Goal: Find specific page/section: Find specific page/section

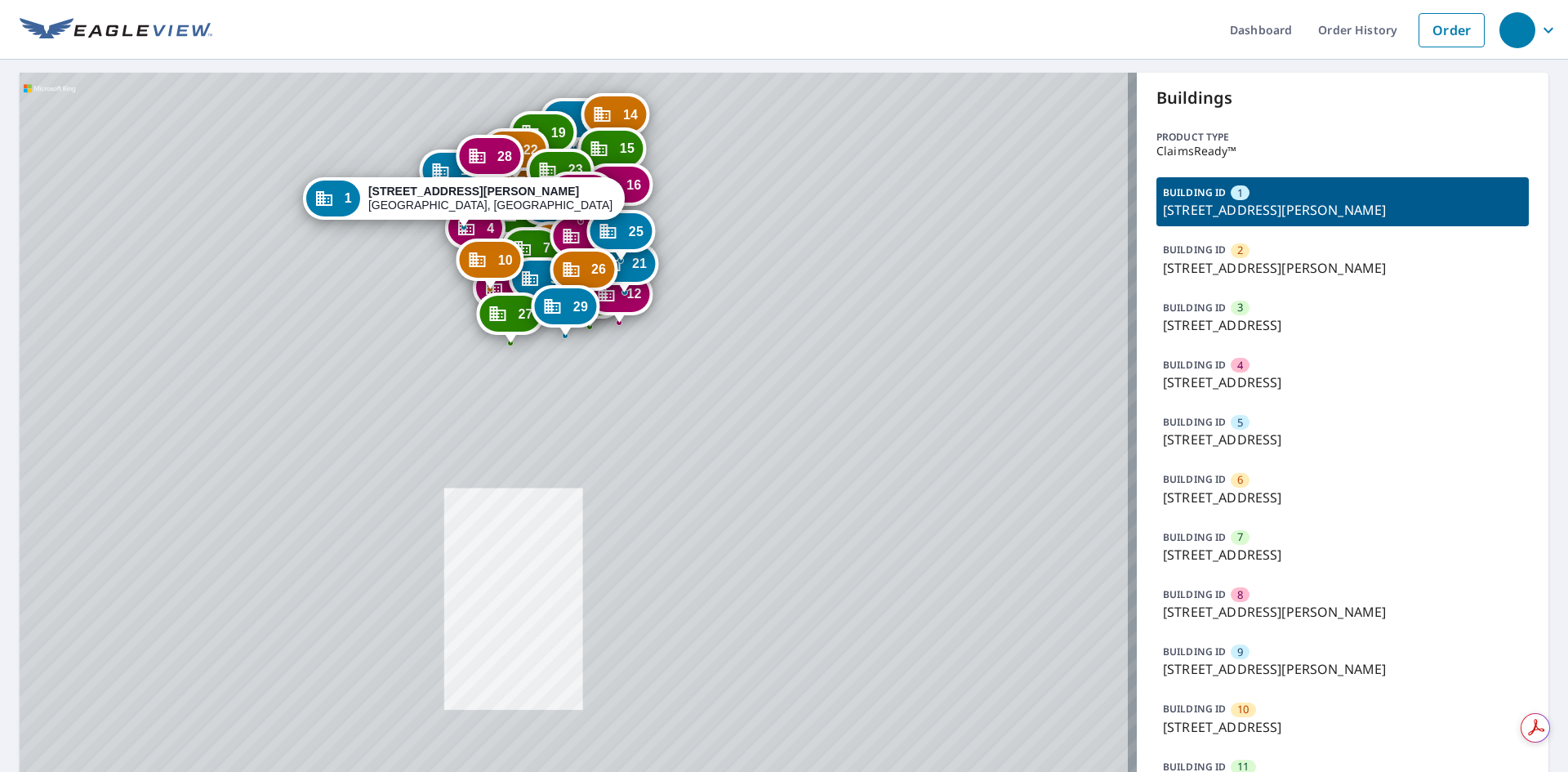
drag, startPoint x: 604, startPoint y: 293, endPoint x: 611, endPoint y: 473, distance: 180.1
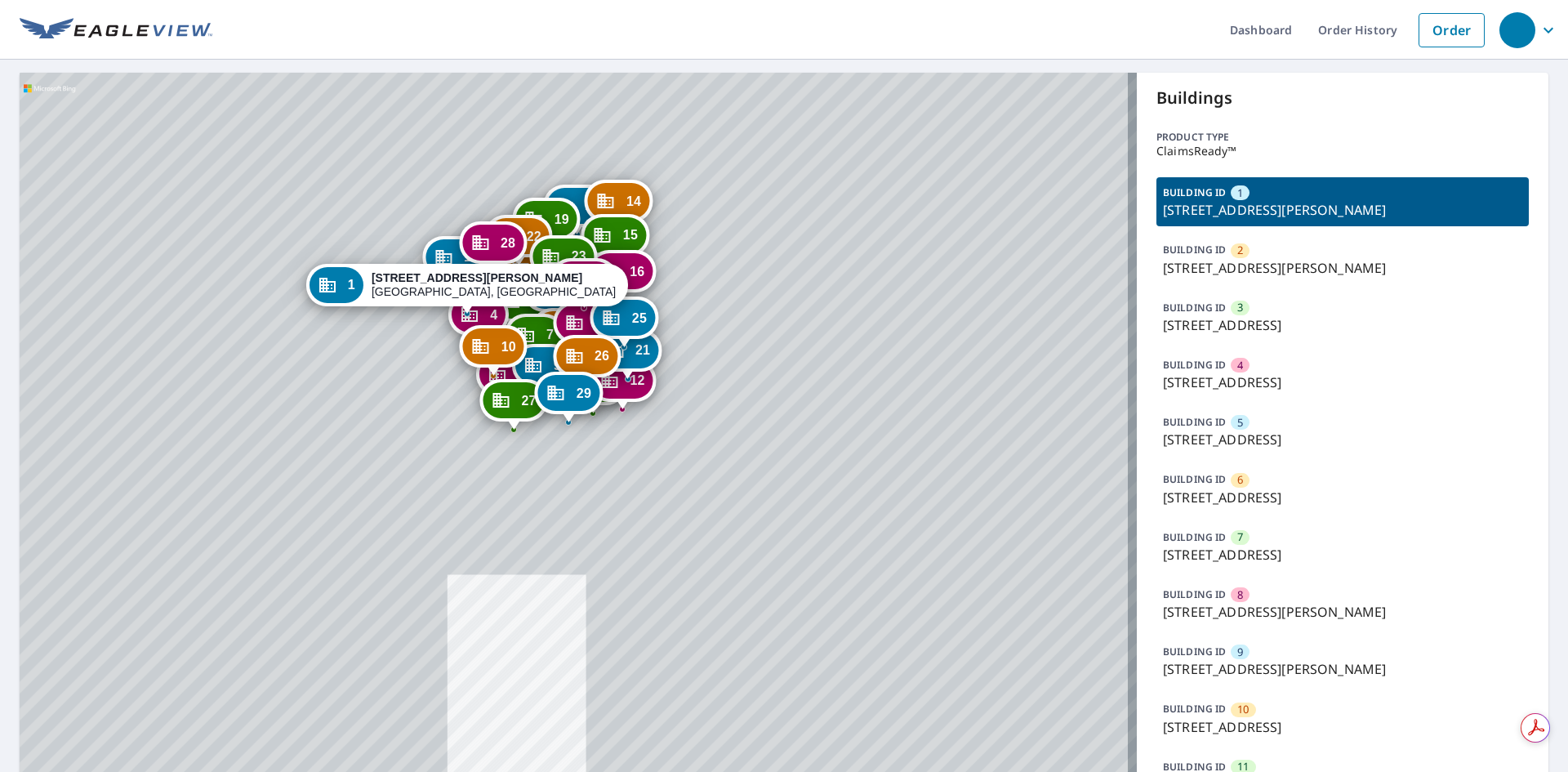
drag, startPoint x: 604, startPoint y: 463, endPoint x: 604, endPoint y: 486, distance: 23.0
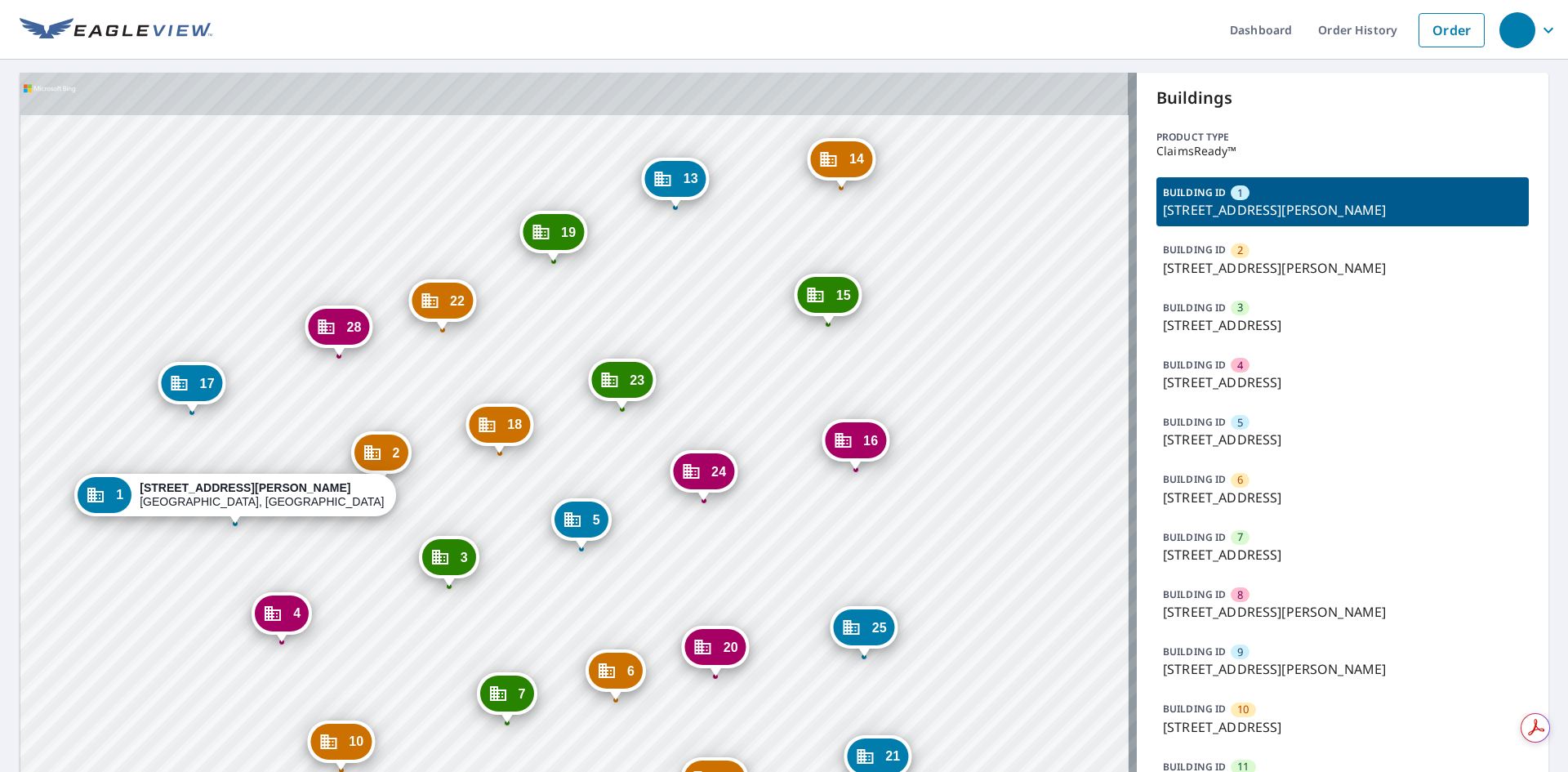
drag, startPoint x: 531, startPoint y: 320, endPoint x: 541, endPoint y: 498, distance: 178.3
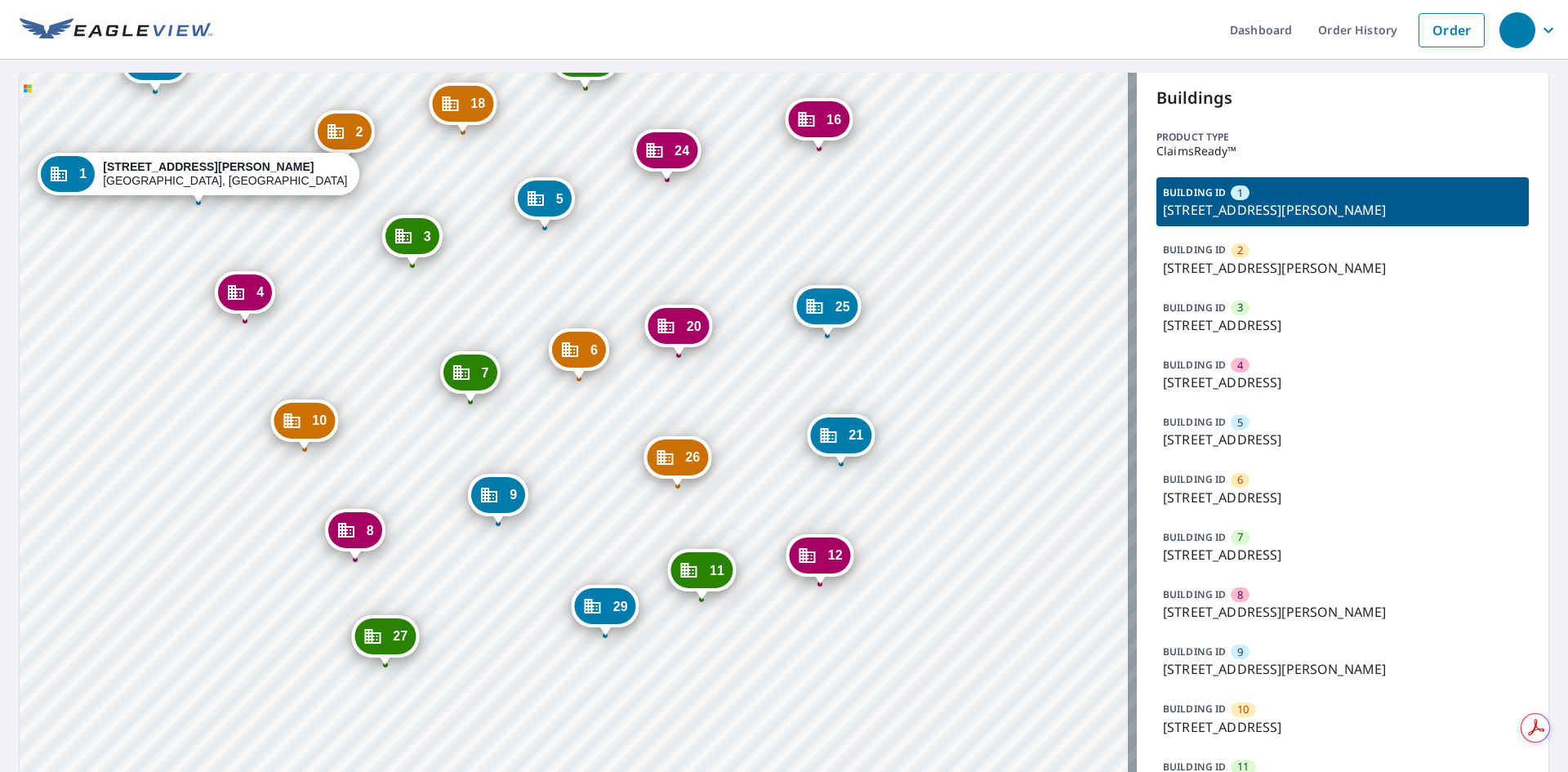
drag, startPoint x: 517, startPoint y: 655, endPoint x: 480, endPoint y: 323, distance: 334.1
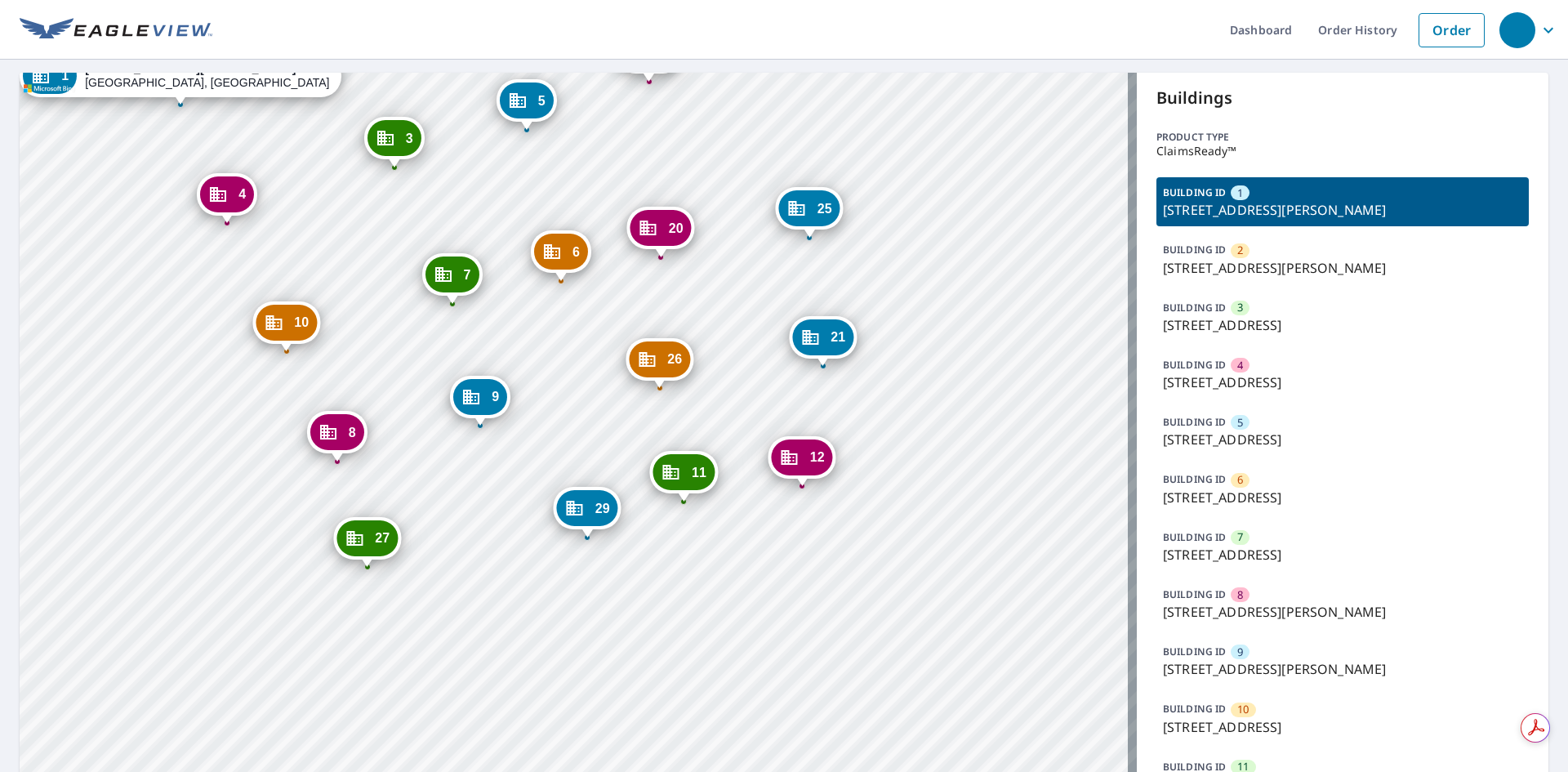
drag, startPoint x: 543, startPoint y: 478, endPoint x: 524, endPoint y: 381, distance: 98.8
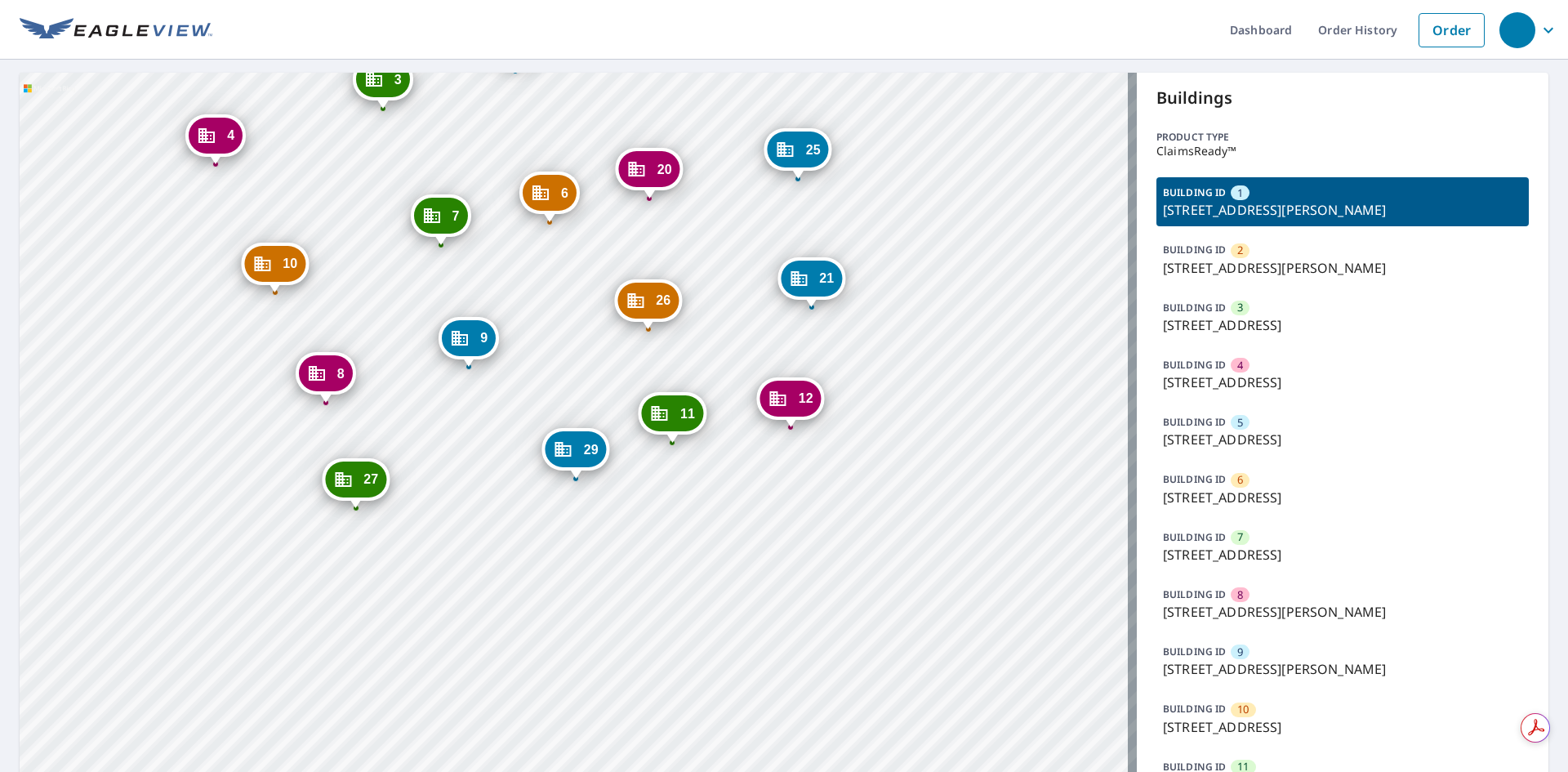
drag, startPoint x: 485, startPoint y: 565, endPoint x: 476, endPoint y: 515, distance: 50.8
